Goal: Find contact information: Find contact information

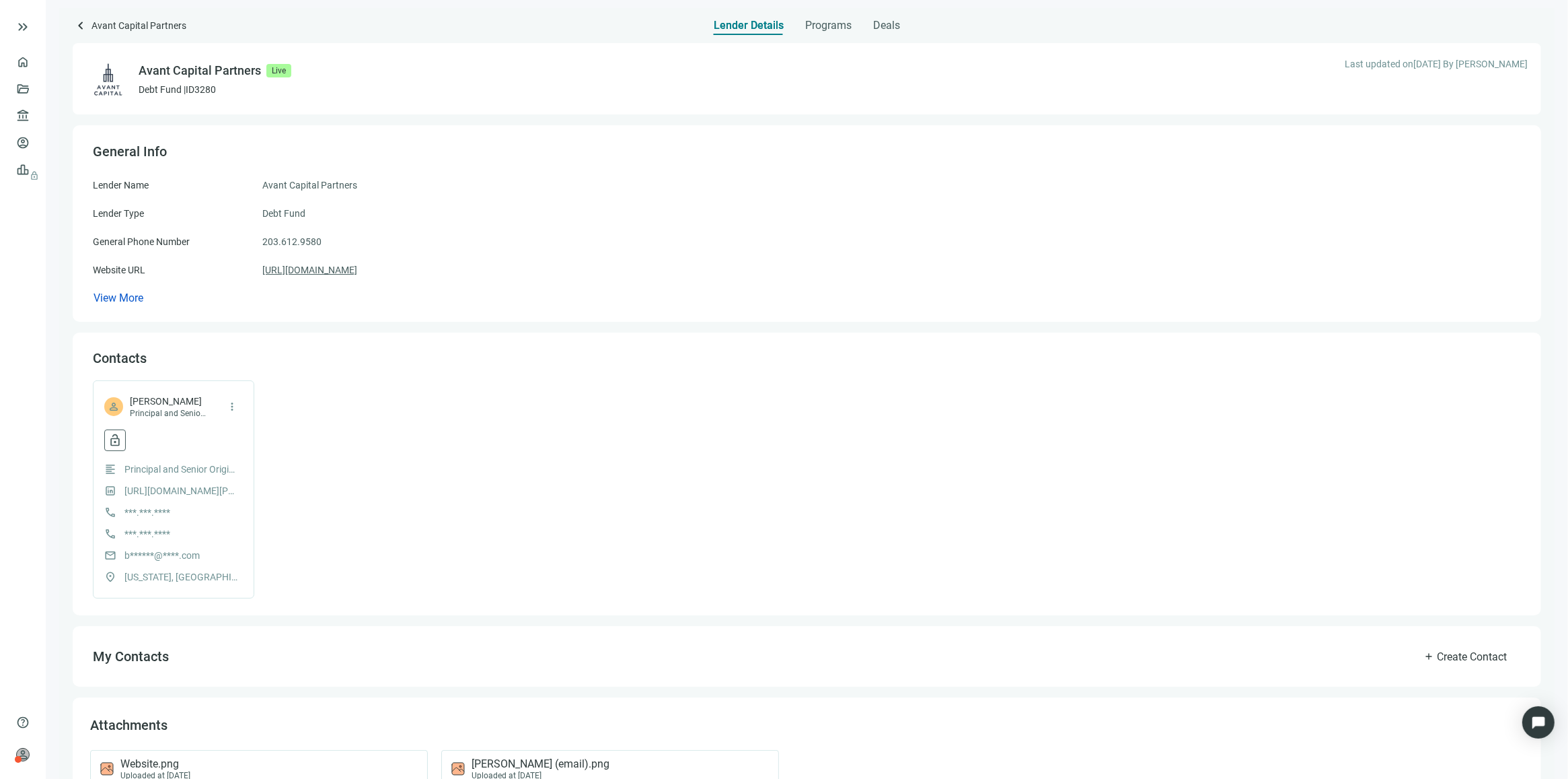
click at [337, 269] on link "[URL][DOMAIN_NAME]" at bounding box center [310, 270] width 95 height 15
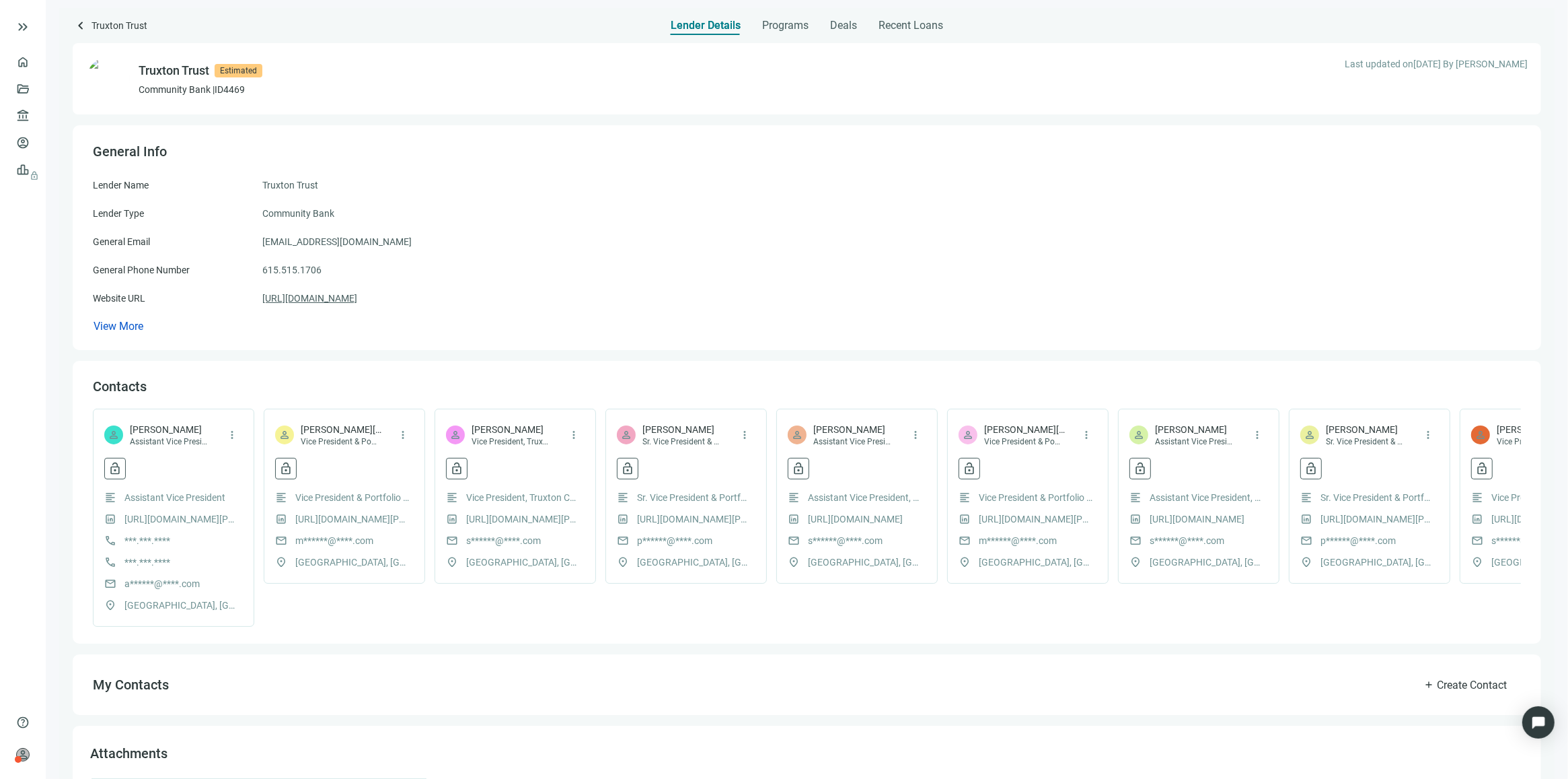
click at [325, 297] on link "https://truxtontrust.com" at bounding box center [310, 298] width 95 height 15
